Goal: Transaction & Acquisition: Purchase product/service

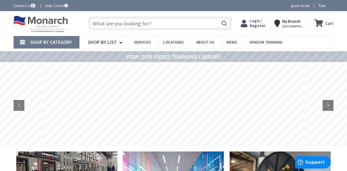
click at [150, 25] on input "text" at bounding box center [160, 24] width 144 height 14
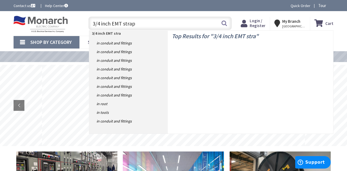
type input "3/4 inch EMT straps"
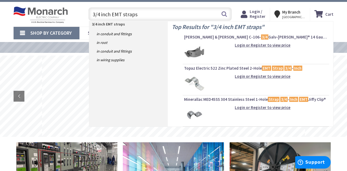
scroll to position [8, 0]
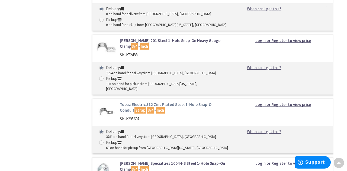
scroll to position [310, 0]
click at [185, 102] on link "Topaz Electric 512 Zinc Plated Steel 1-Hole Snap-On Conduit Strap 3/4 - Inch" at bounding box center [174, 108] width 109 height 12
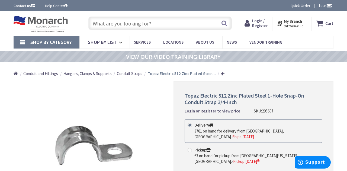
click at [165, 23] on input "text" at bounding box center [160, 24] width 144 height 14
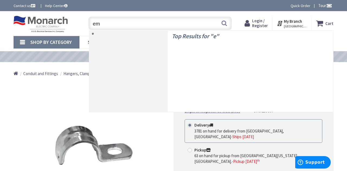
type input "emt"
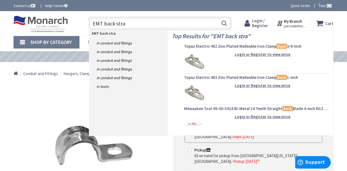
type input "EMT back strap"
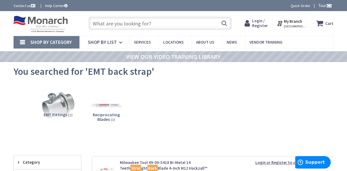
click at [154, 23] on input "text" at bounding box center [160, 24] width 144 height 14
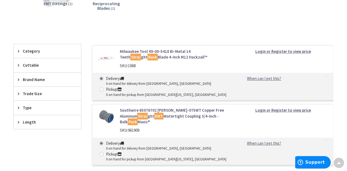
scroll to position [112, 0]
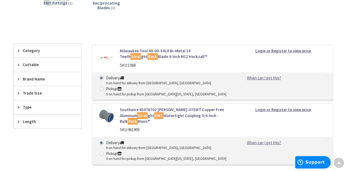
click at [29, 94] on span "Trade Size" at bounding box center [45, 93] width 44 height 6
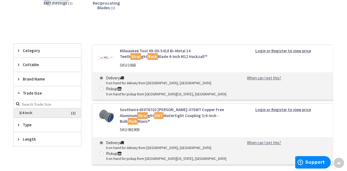
click at [27, 112] on span "3/4 Inch" at bounding box center [47, 113] width 67 height 9
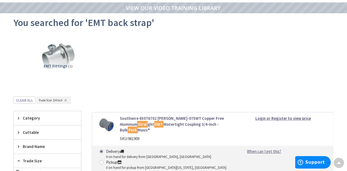
scroll to position [46, 0]
